Goal: Transaction & Acquisition: Purchase product/service

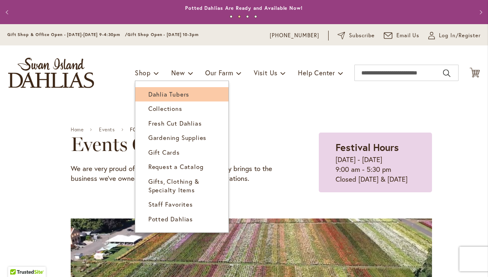
click at [175, 90] on span "Dahlia Tubers" at bounding box center [168, 94] width 41 height 8
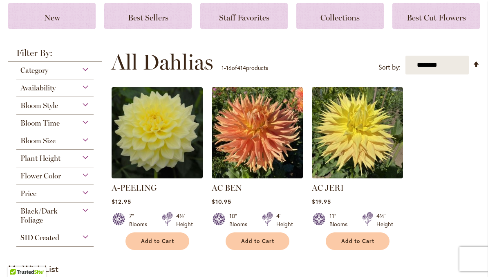
scroll to position [152, 0]
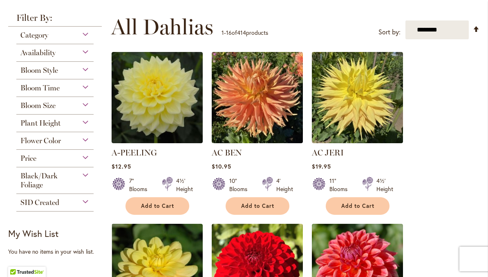
click at [87, 37] on div "Category" at bounding box center [54, 33] width 77 height 13
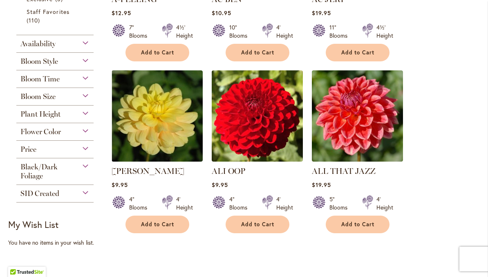
scroll to position [306, 0]
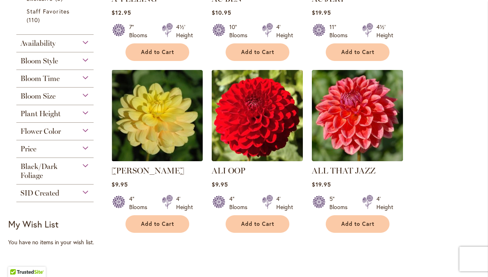
click at [83, 47] on div "Availability" at bounding box center [54, 41] width 77 height 13
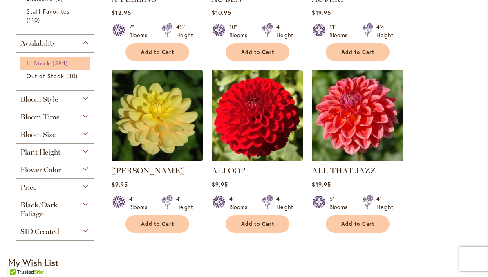
click at [55, 67] on span "384 items" at bounding box center [60, 63] width 17 height 9
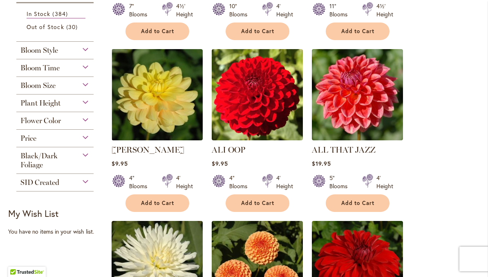
click at [81, 50] on div "Bloom Style" at bounding box center [54, 48] width 77 height 13
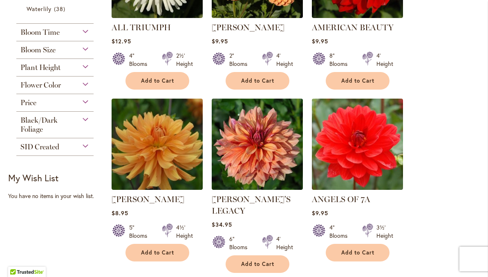
scroll to position [607, 0]
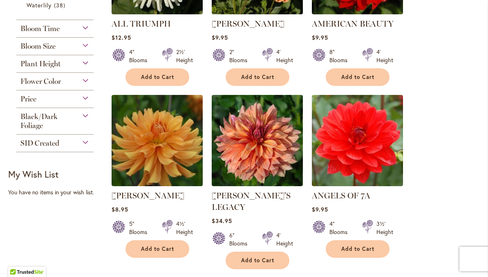
click at [83, 32] on div "Bloom Time" at bounding box center [54, 26] width 77 height 13
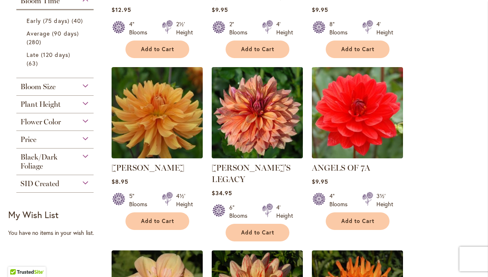
scroll to position [636, 0]
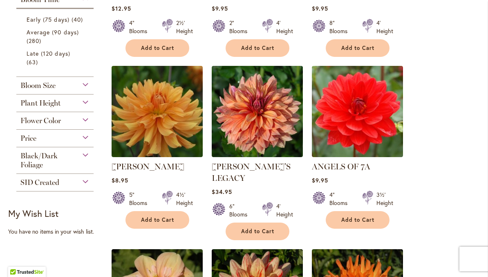
click at [82, 108] on div "Plant Height" at bounding box center [54, 100] width 77 height 13
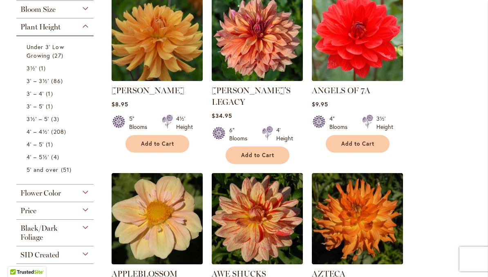
scroll to position [713, 0]
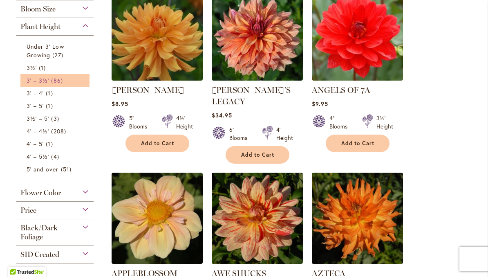
click at [53, 85] on span "86 items" at bounding box center [57, 80] width 13 height 9
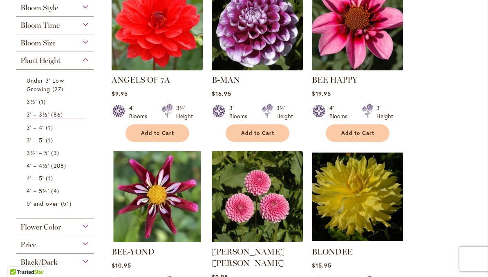
scroll to position [194, 0]
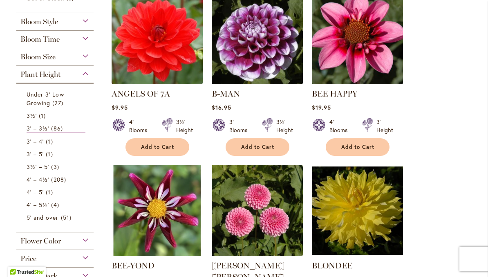
click at [86, 59] on div "Bloom Size" at bounding box center [54, 54] width 77 height 13
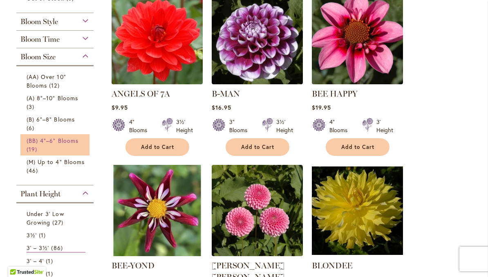
click at [61, 144] on span "(BB) 4"–6" Blooms" at bounding box center [53, 141] width 52 height 8
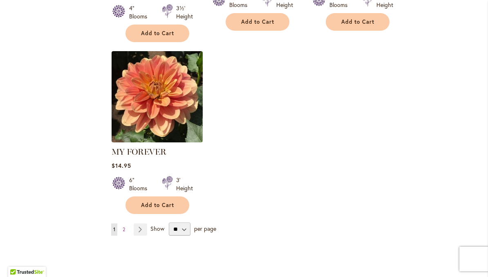
scroll to position [1022, 0]
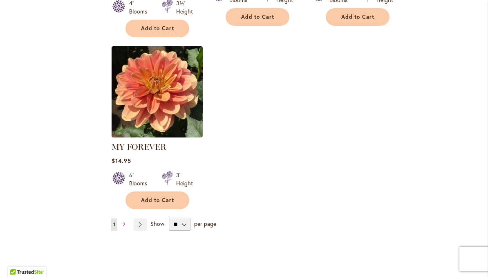
click at [185, 218] on select "** ** ** **" at bounding box center [180, 224] width 22 height 13
select select "**"
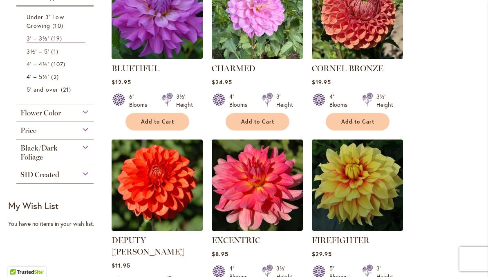
scroll to position [399, 0]
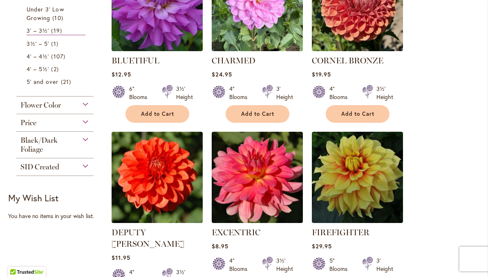
click at [84, 148] on div "Black/Dark Foliage" at bounding box center [54, 143] width 77 height 22
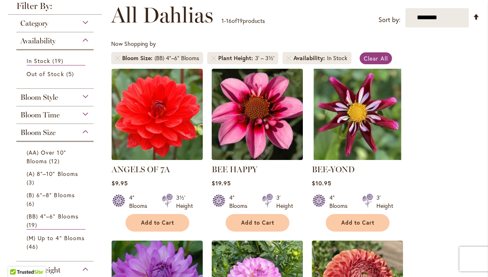
scroll to position [115, 0]
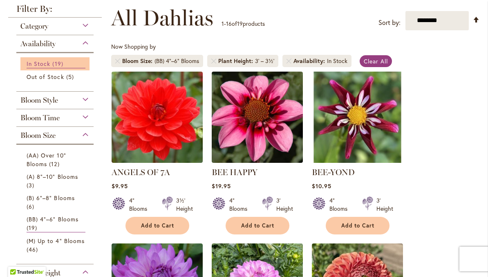
click at [54, 65] on span "19 items" at bounding box center [58, 63] width 13 height 9
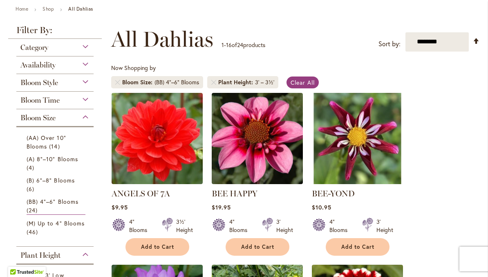
scroll to position [94, 0]
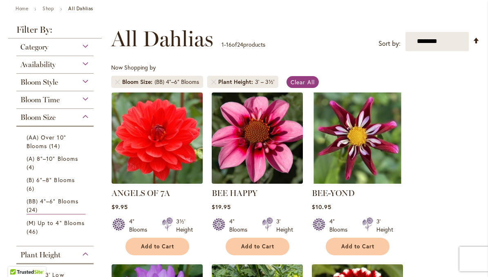
click at [87, 69] on div "Availability" at bounding box center [54, 62] width 77 height 13
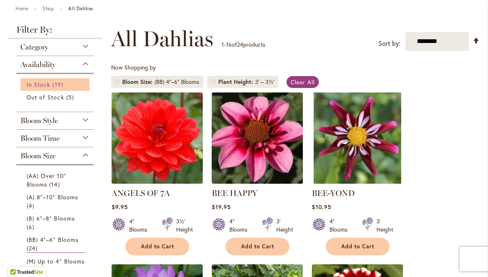
click at [46, 85] on span "In Stock" at bounding box center [39, 85] width 24 height 8
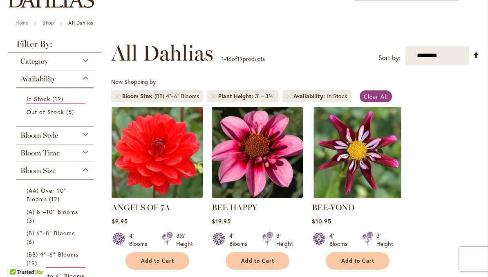
scroll to position [81, 0]
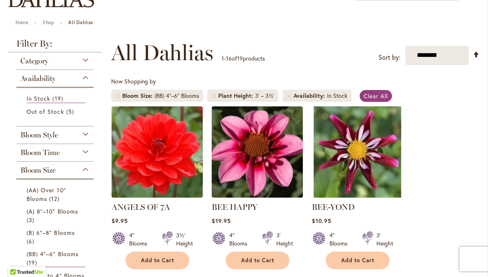
click at [86, 61] on div "Category" at bounding box center [54, 58] width 77 height 13
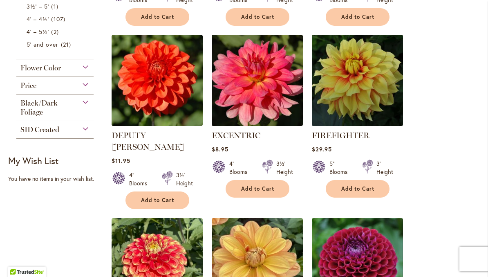
scroll to position [496, 0]
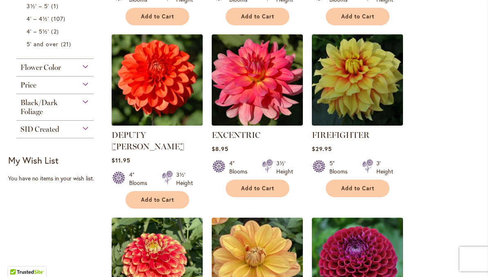
click at [90, 87] on div "Price" at bounding box center [54, 82] width 77 height 13
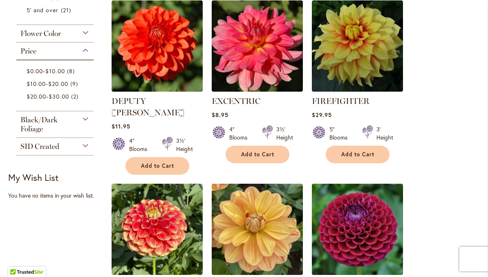
scroll to position [530, 0]
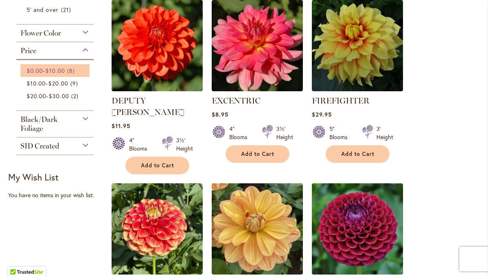
click at [63, 74] on span "$10.00" at bounding box center [54, 71] width 19 height 8
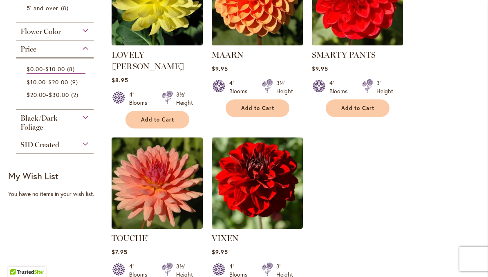
scroll to position [445, 0]
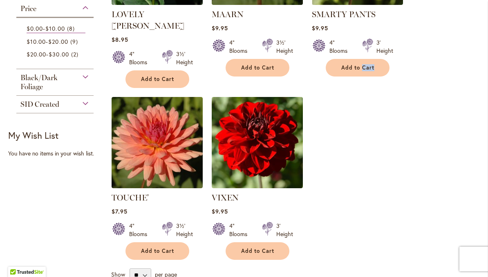
click at [461, 200] on ol "ANGELS OF 7A Rating: 93% 8 Reviews $9.95 4" Blooms 3½' Height Add to Cart" at bounding box center [295, 1] width 369 height 518
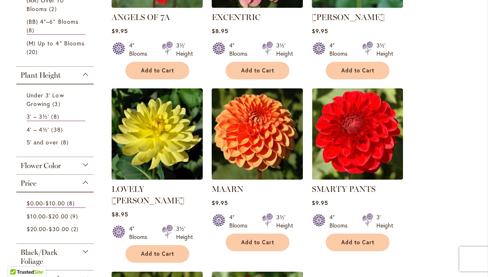
scroll to position [271, 0]
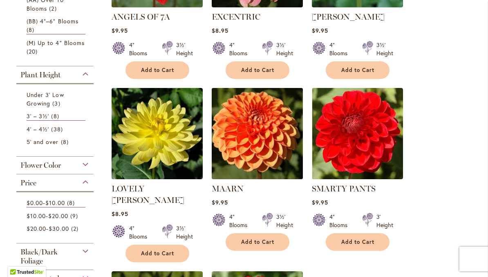
click at [268, 133] on img at bounding box center [257, 133] width 96 height 96
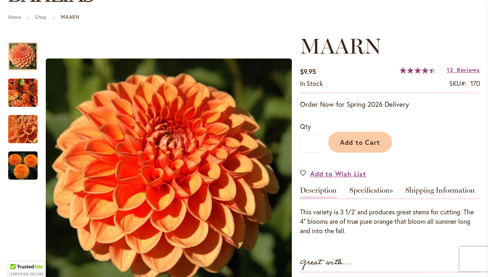
scroll to position [103, 0]
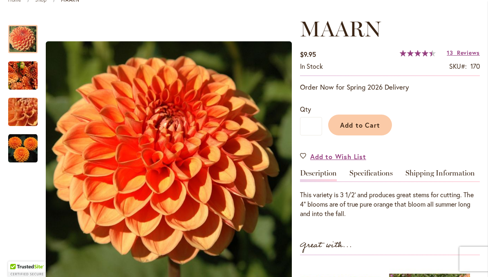
click at [10, 146] on img "MAARN" at bounding box center [22, 148] width 29 height 29
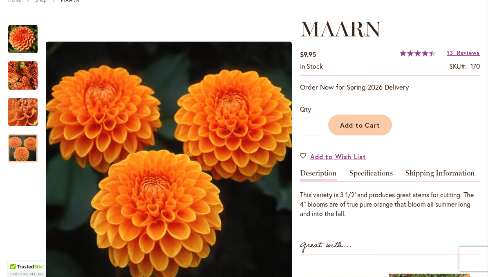
click at [26, 153] on img "MAARN" at bounding box center [22, 148] width 29 height 29
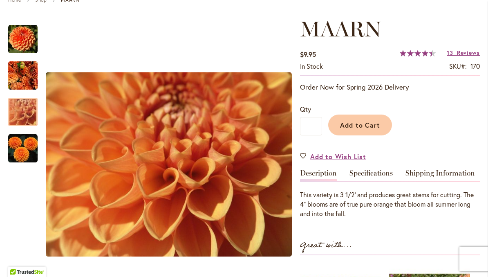
click at [24, 114] on img "MAARN" at bounding box center [22, 112] width 59 height 44
click at [20, 70] on img "MAARN" at bounding box center [22, 75] width 29 height 32
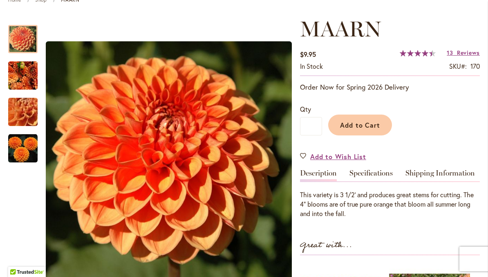
click at [22, 40] on img "MAARN" at bounding box center [22, 39] width 29 height 29
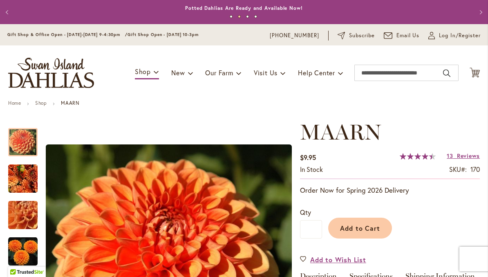
scroll to position [0, 0]
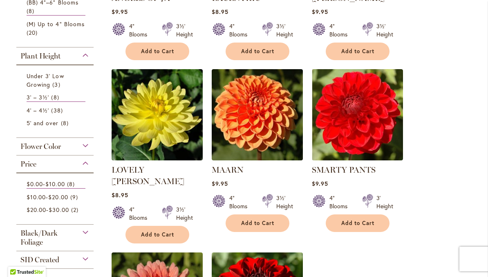
scroll to position [306, 0]
